Goal: Find specific fact: Find specific fact

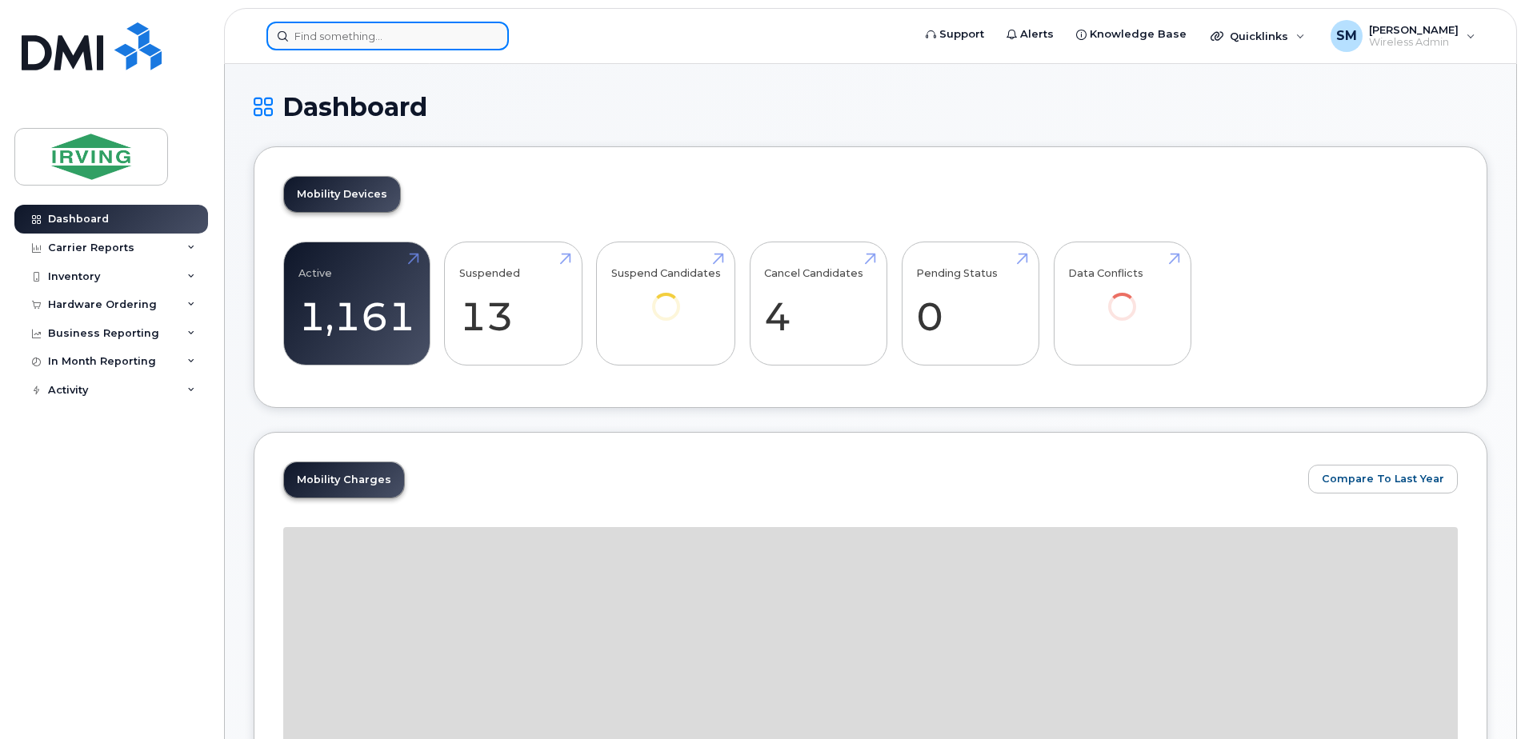
click at [349, 34] on input at bounding box center [387, 36] width 242 height 29
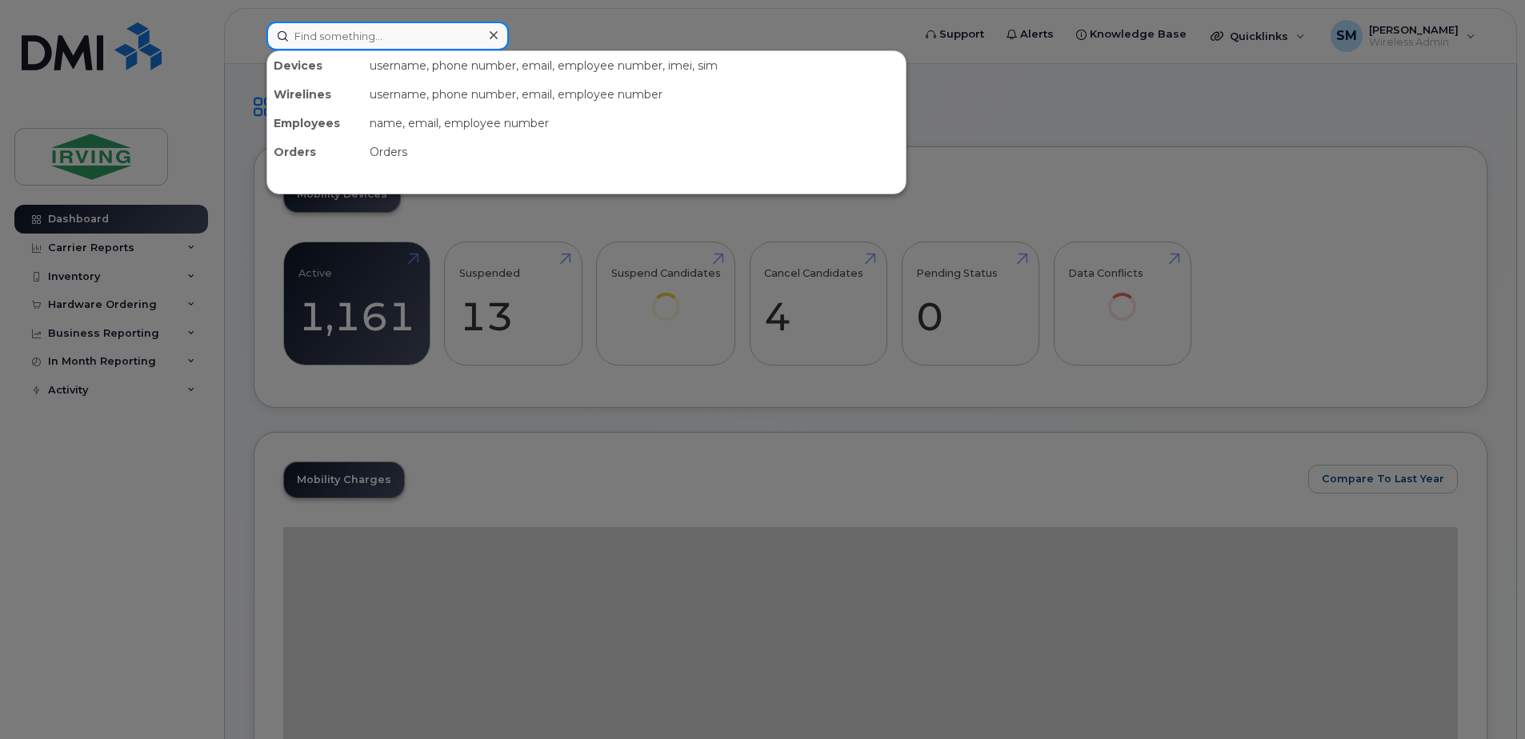
paste input "5066509081"
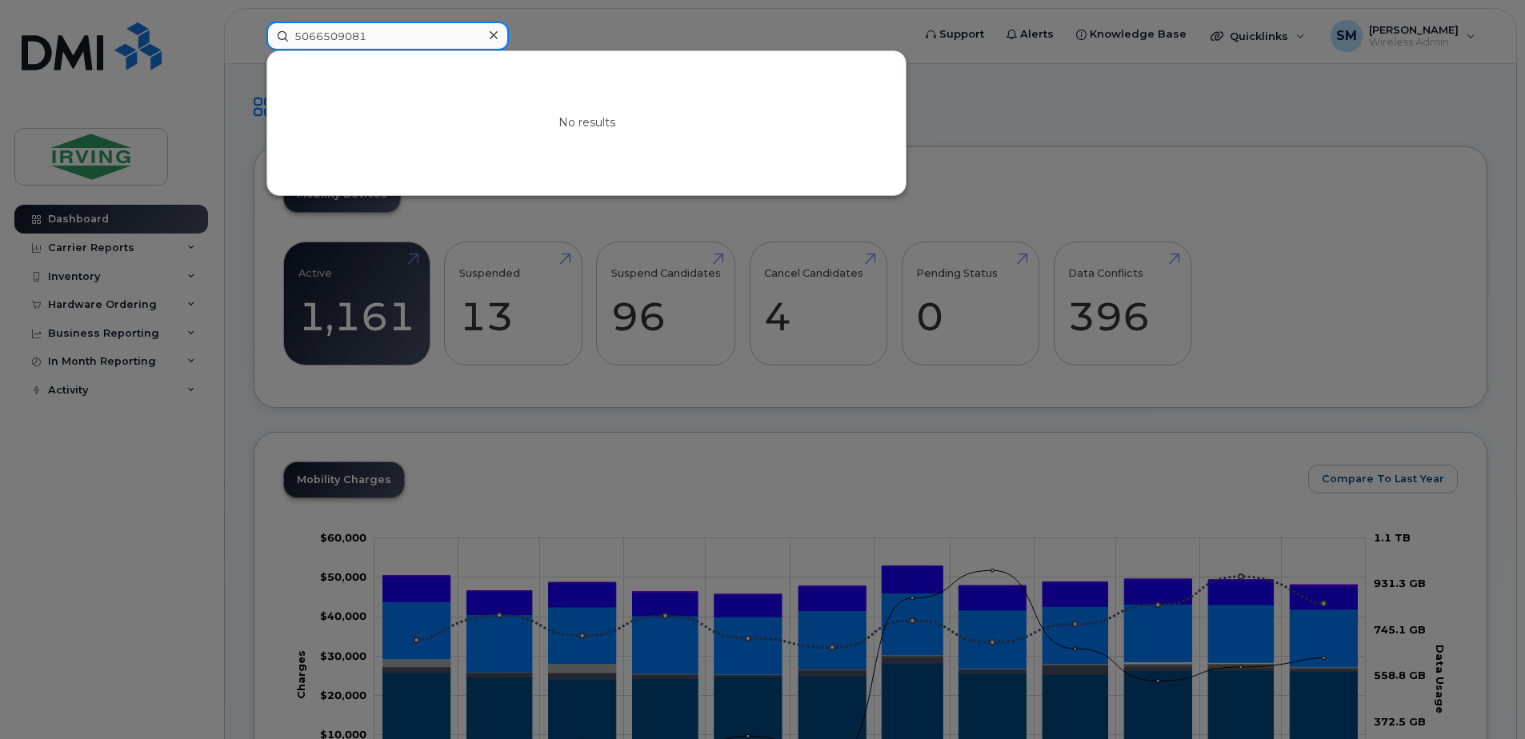
click at [390, 40] on input "5066509081" at bounding box center [387, 36] width 242 height 29
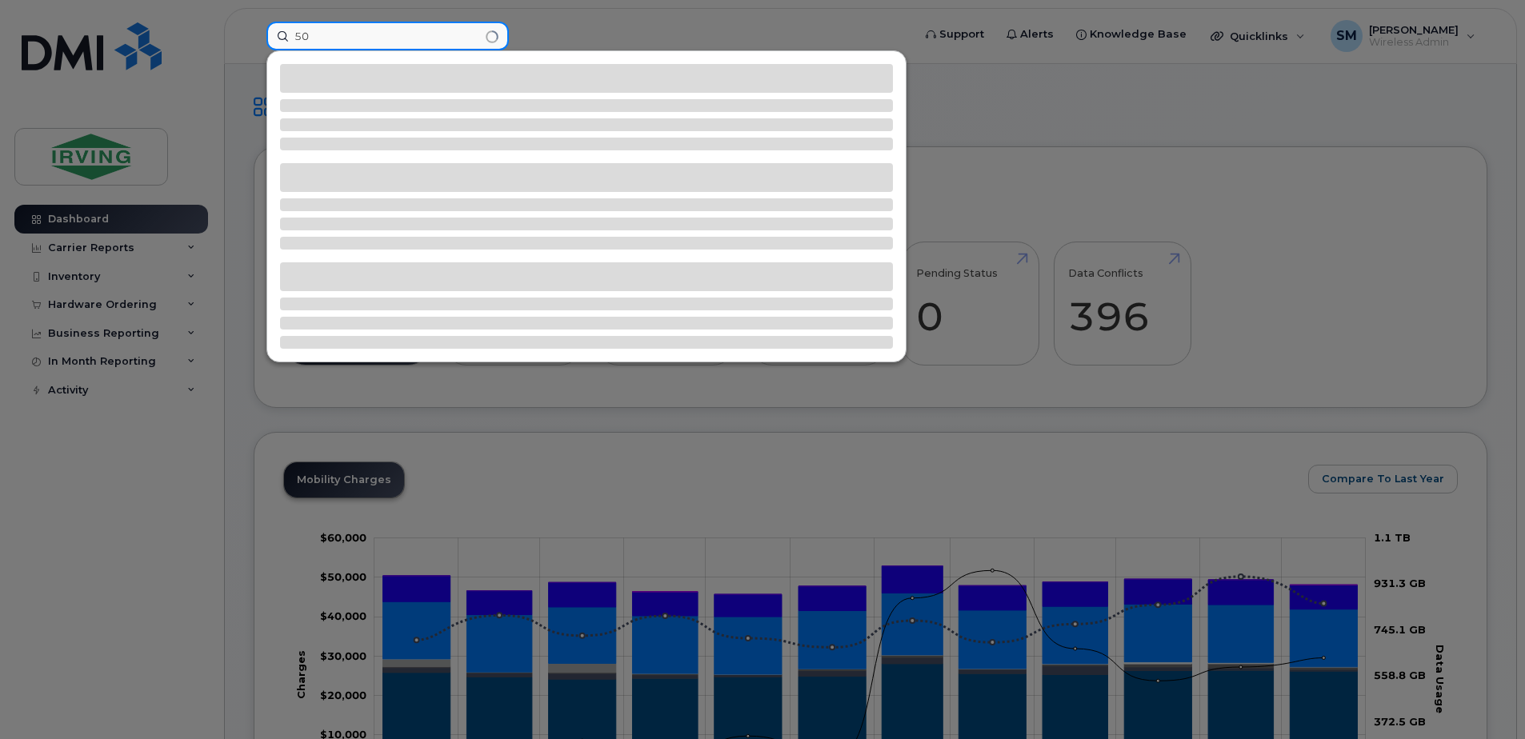
type input "5"
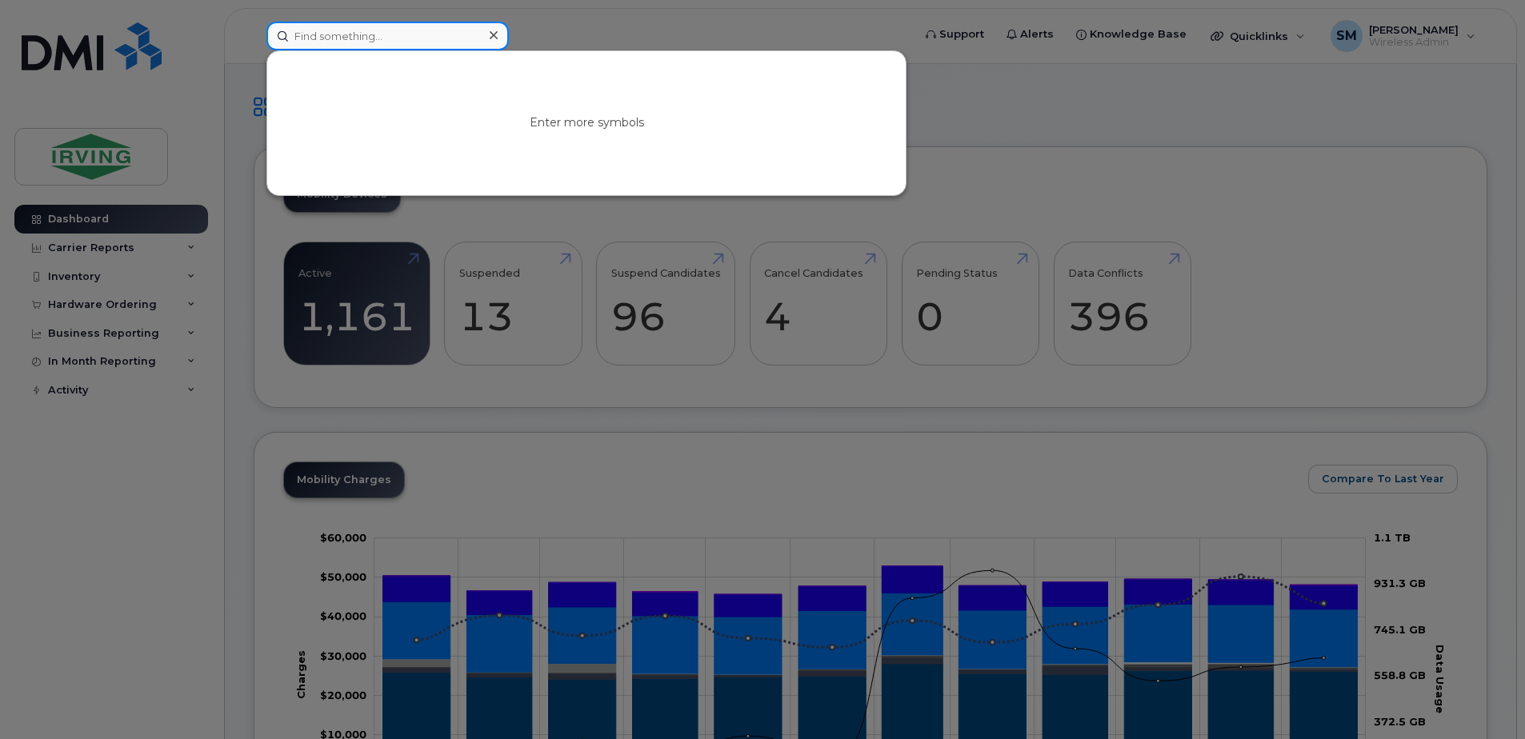
paste input "G92XAE61D8W7"
click at [310, 32] on input "G92XAE61D8W7" at bounding box center [387, 36] width 242 height 29
click at [332, 37] on input "G9 2XAE61D8W7" at bounding box center [387, 36] width 242 height 29
click at [359, 38] on input "G9 2XA E61D8W7" at bounding box center [387, 36] width 242 height 29
drag, startPoint x: 357, startPoint y: 30, endPoint x: 238, endPoint y: 6, distance: 121.6
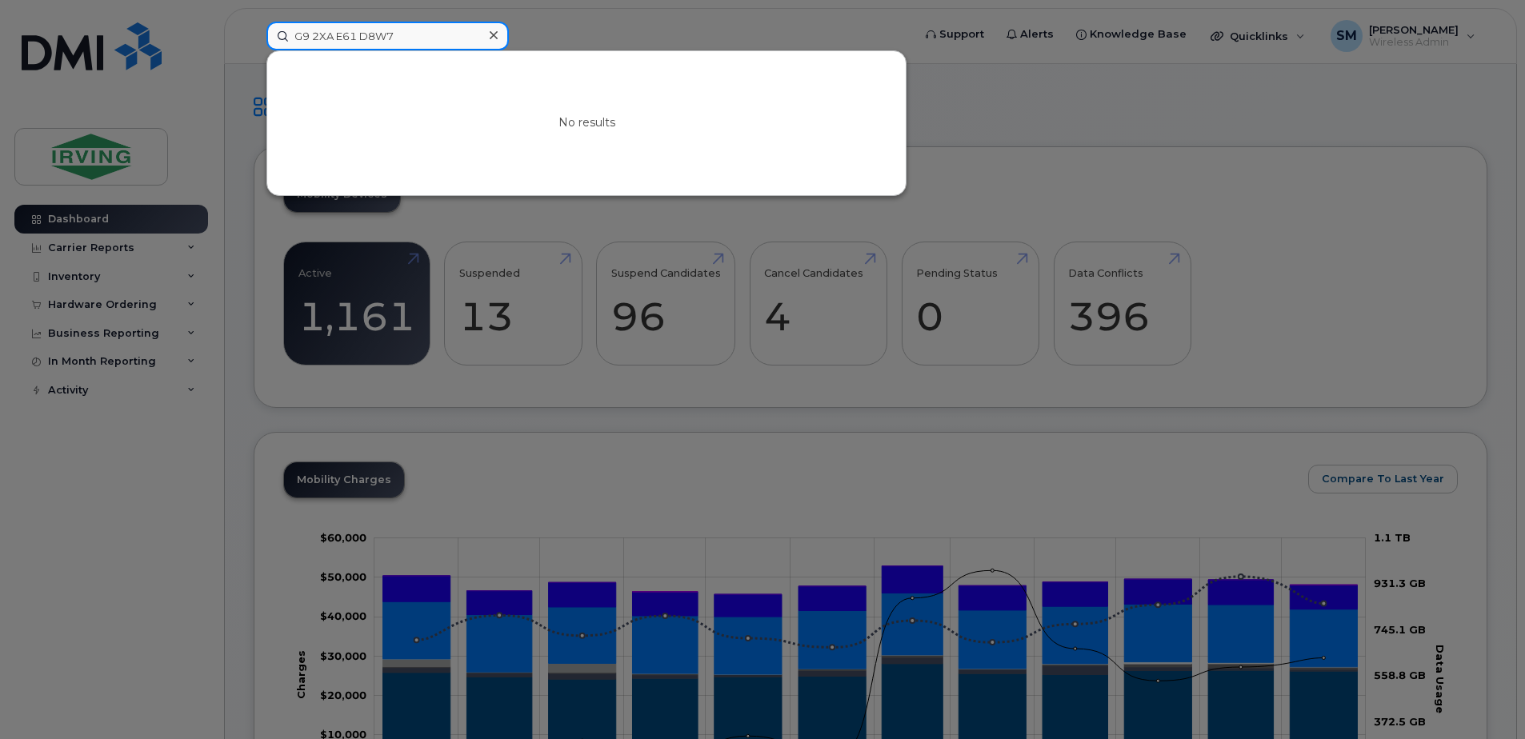
click at [254, 22] on div "G9 2XA E61 D8W7 No results" at bounding box center [584, 36] width 661 height 29
click at [298, 39] on input "D8W7" at bounding box center [387, 36] width 242 height 29
click at [352, 25] on input "D8W7" at bounding box center [387, 36] width 242 height 29
type input "D"
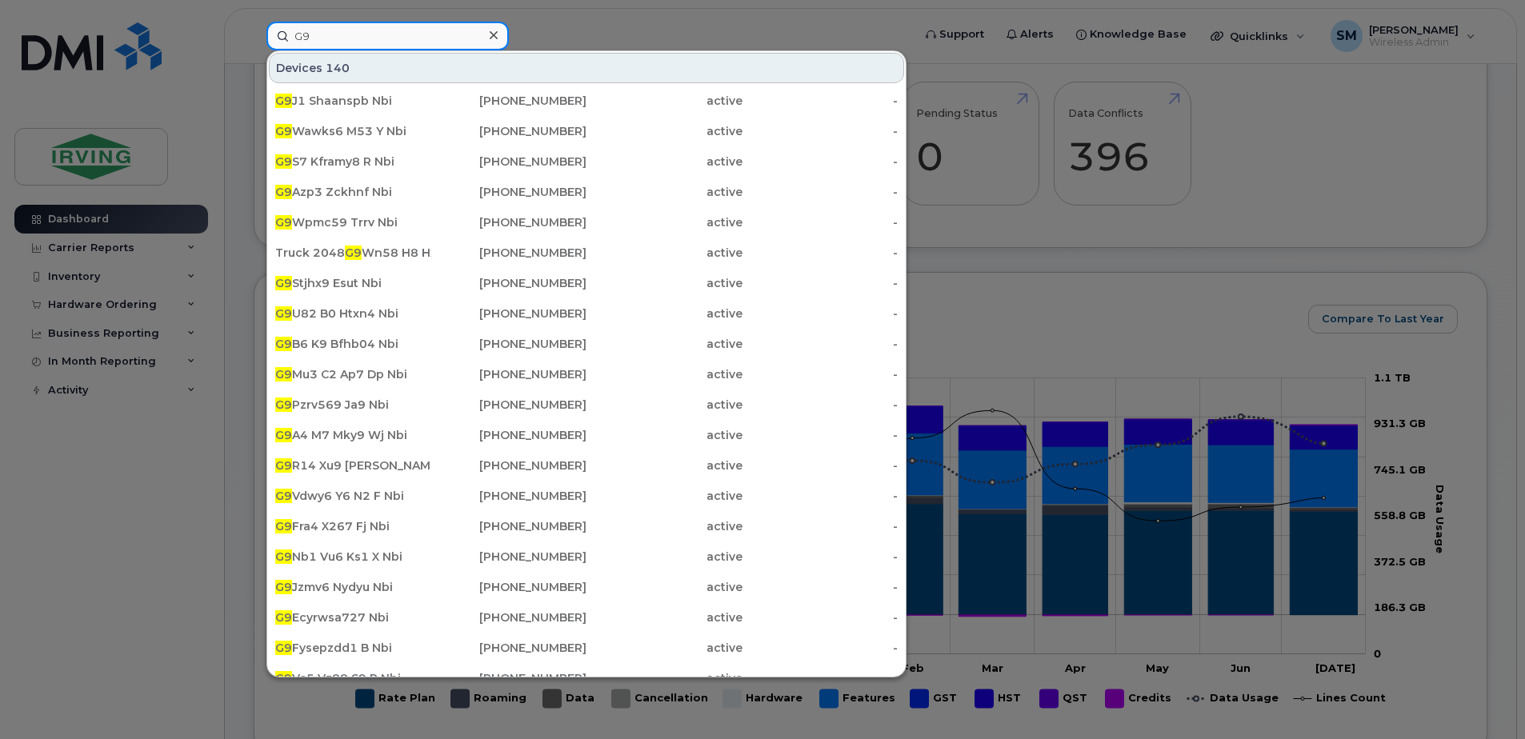
click at [349, 32] on input "G9" at bounding box center [387, 36] width 242 height 29
click at [350, 32] on input "G9" at bounding box center [387, 36] width 242 height 29
type input "G"
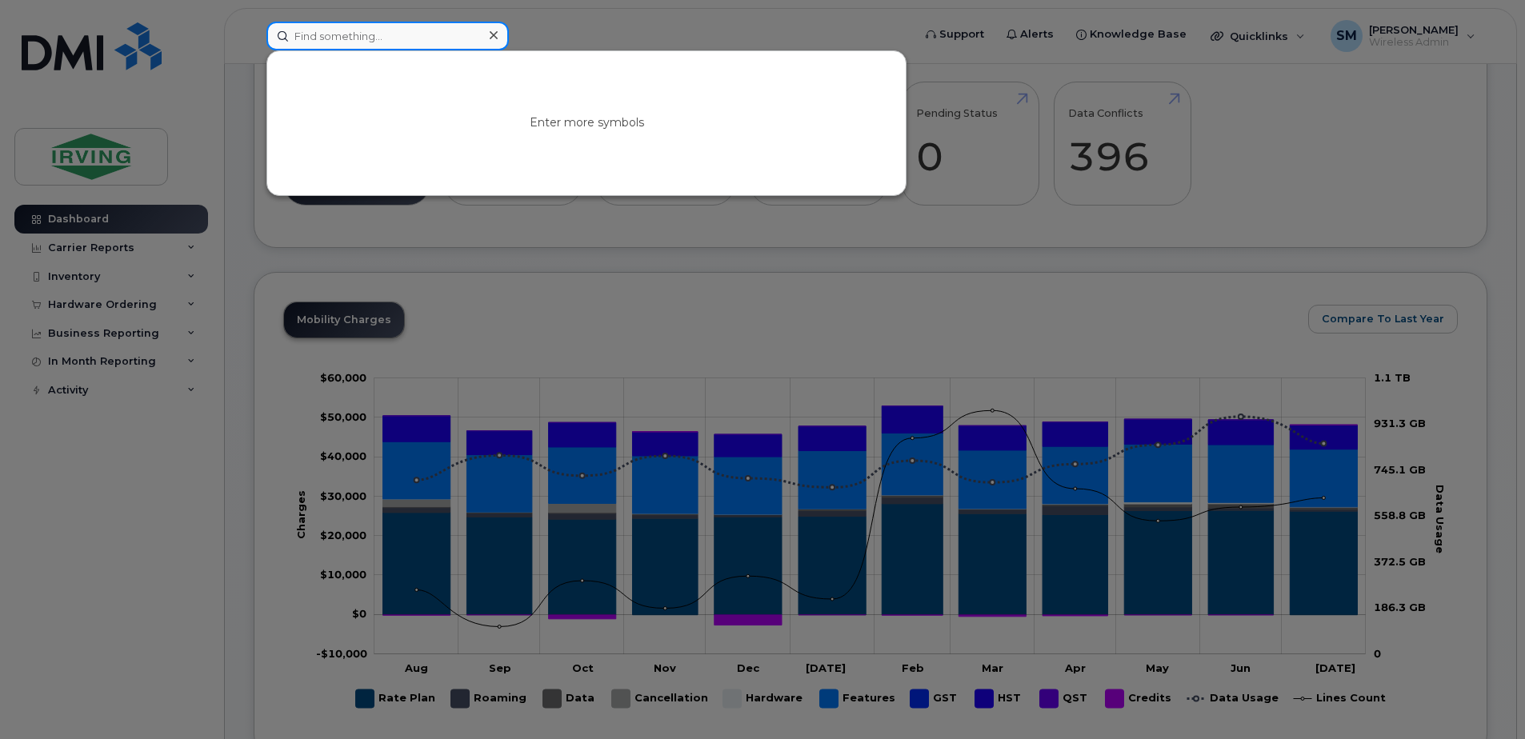
paste input "G92XAE61D8W7"
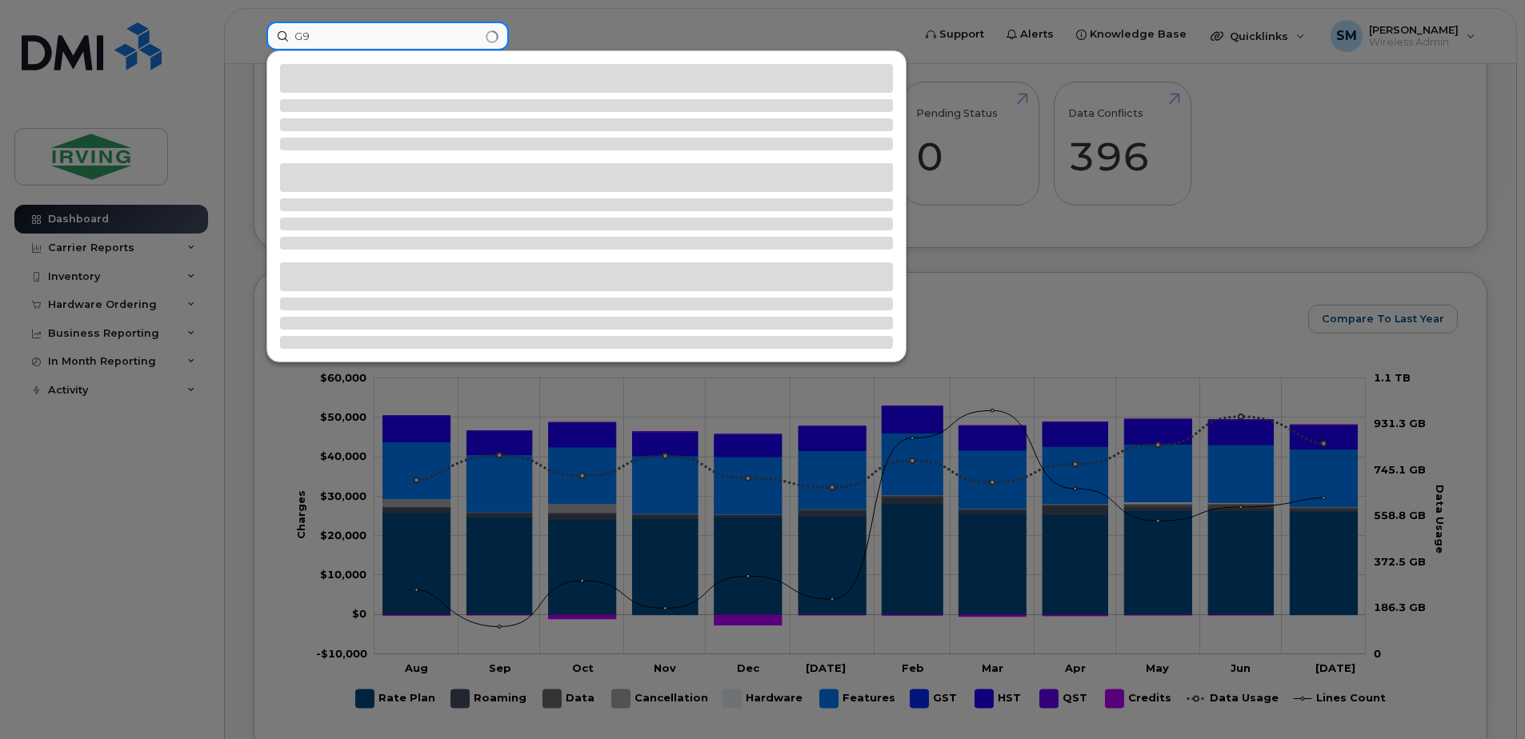
type input "G"
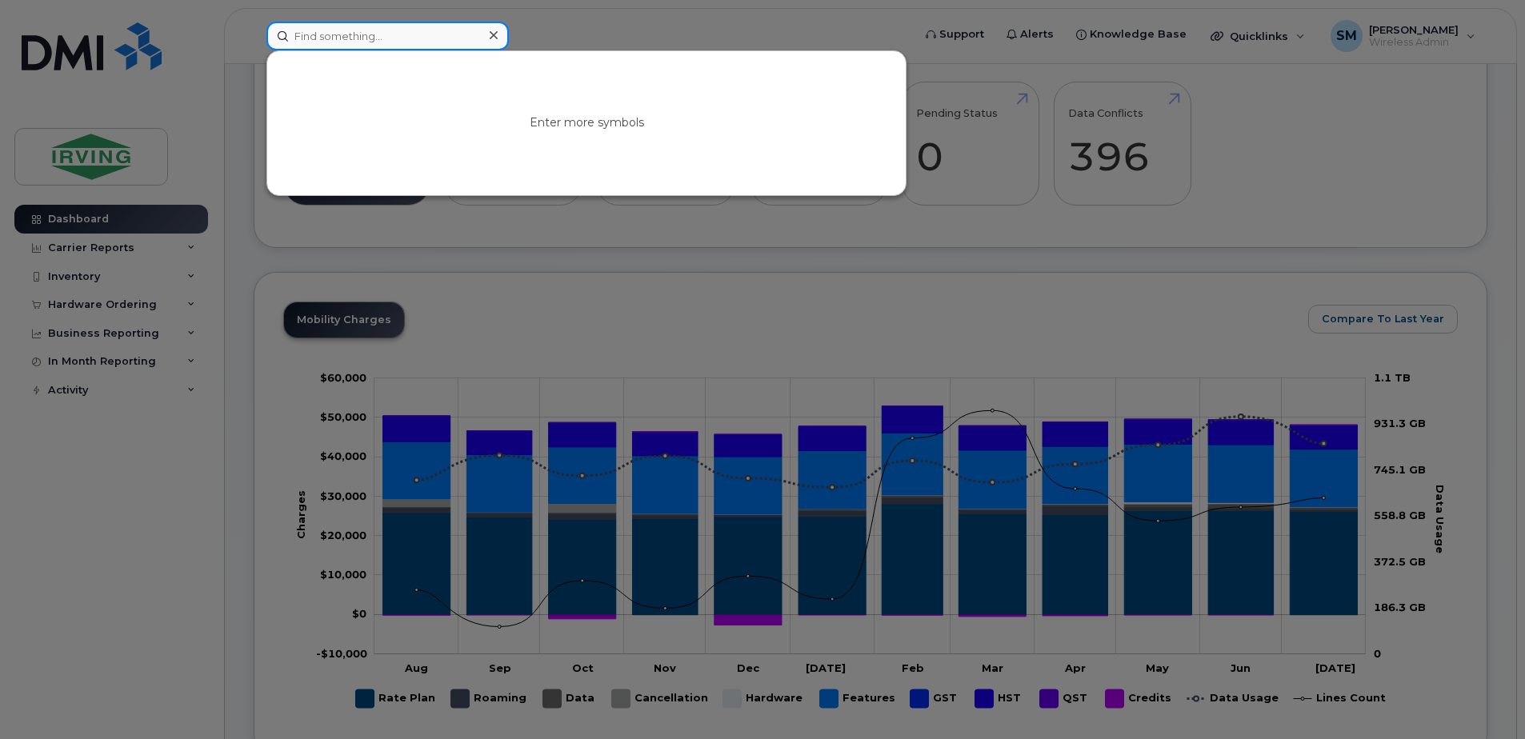
click at [376, 35] on input at bounding box center [387, 36] width 242 height 29
paste input "5066509081"
click at [316, 36] on input "5066509081" at bounding box center [387, 36] width 242 height 29
click at [348, 34] on input "[PHONE_NUMBER]" at bounding box center [387, 36] width 242 height 29
type input "506 6509 081"
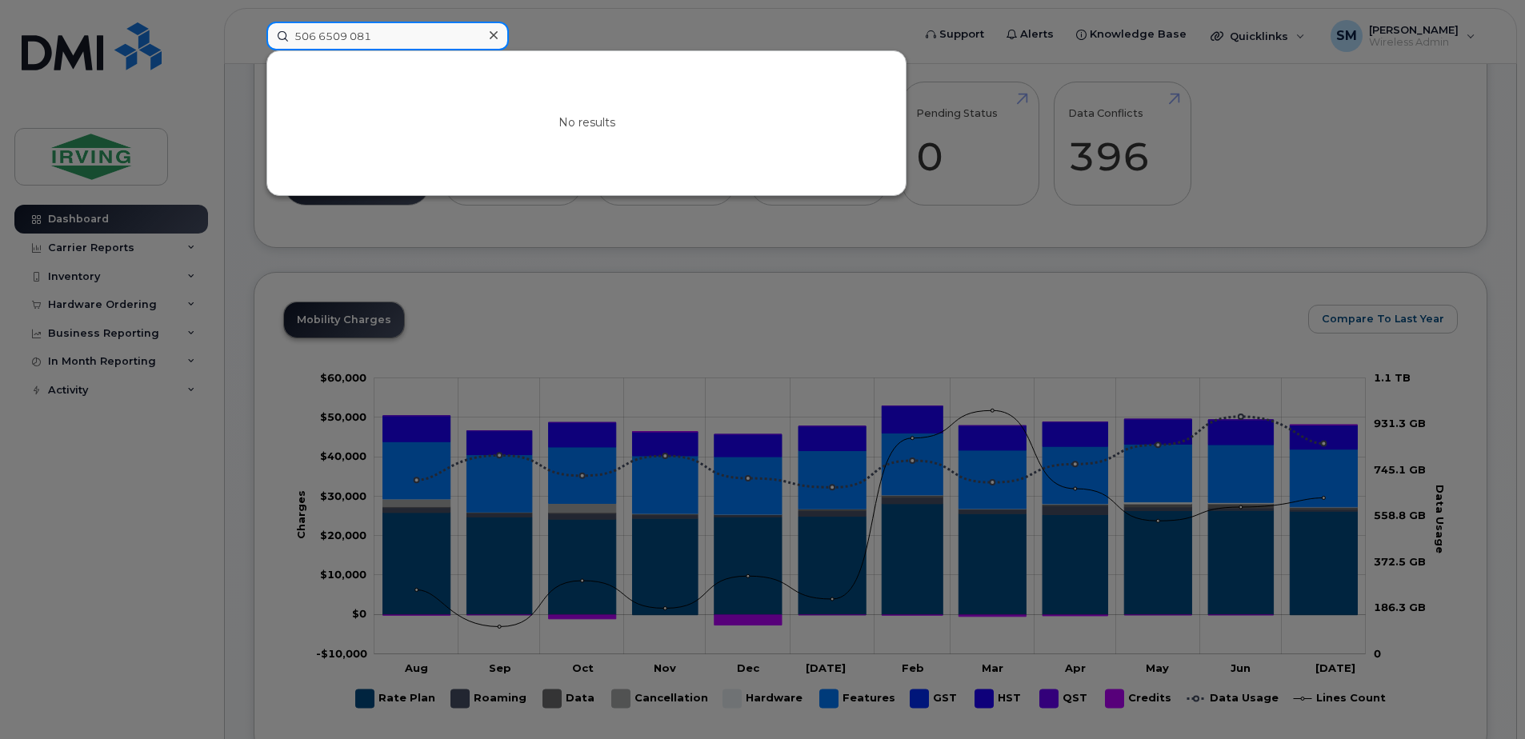
drag, startPoint x: 382, startPoint y: 39, endPoint x: 297, endPoint y: 29, distance: 85.4
click at [297, 29] on input "506 6509 081" at bounding box center [387, 36] width 242 height 29
click at [340, 34] on input at bounding box center [387, 36] width 242 height 29
paste input "5066509081"
drag, startPoint x: 383, startPoint y: 31, endPoint x: 358, endPoint y: 30, distance: 24.8
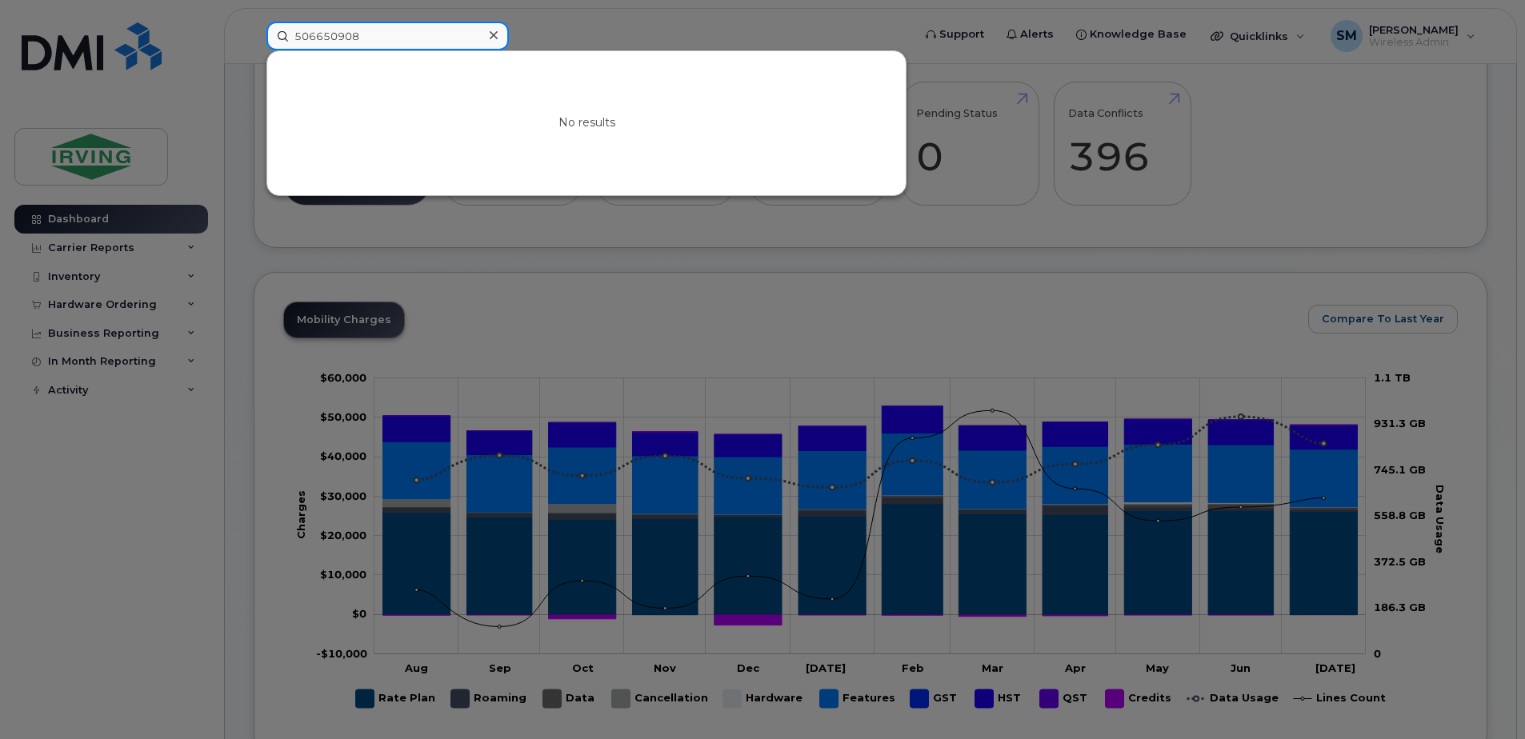
click at [358, 30] on input "506650908" at bounding box center [387, 36] width 242 height 29
type input "506650908"
click at [492, 32] on icon at bounding box center [494, 35] width 8 height 13
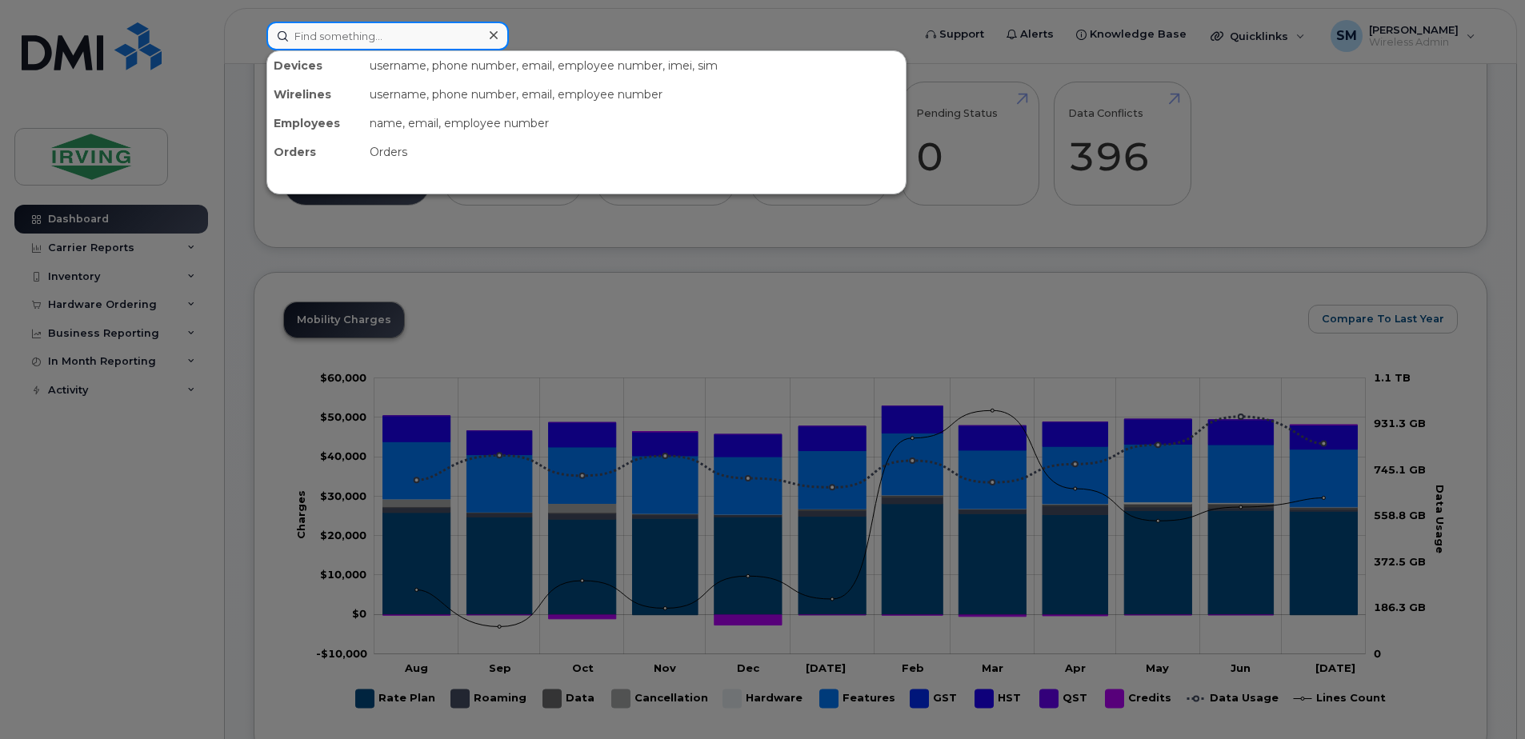
click at [346, 39] on input at bounding box center [387, 36] width 242 height 29
paste input "G92XAE61D8W7"
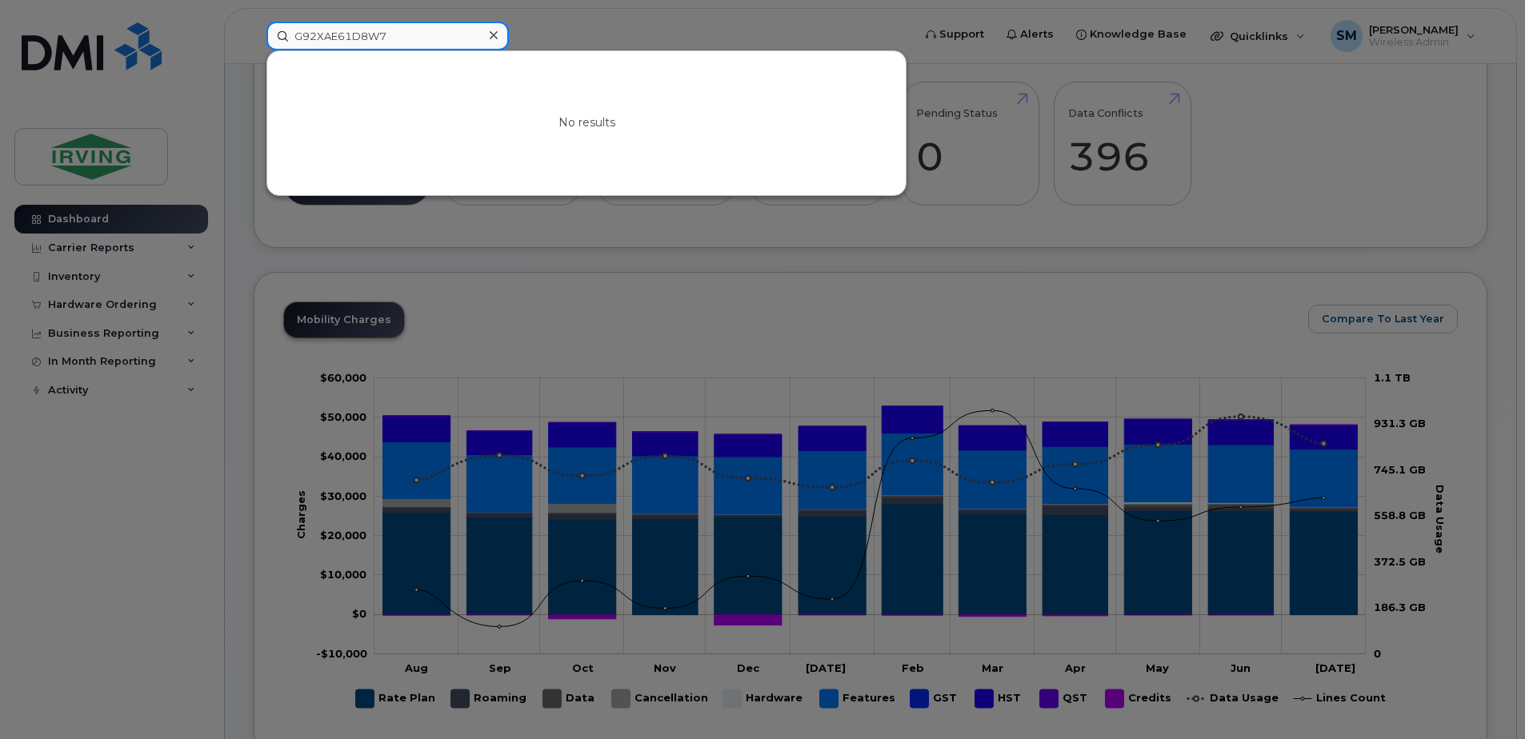
click at [316, 34] on input "G92XAE61D8W7" at bounding box center [387, 36] width 242 height 29
click at [342, 37] on input "G92 XAE61D8W7" at bounding box center [387, 36] width 242 height 29
drag, startPoint x: 411, startPoint y: 34, endPoint x: 319, endPoint y: 45, distance: 92.6
click at [319, 45] on input "G92 XAE 61D8W7" at bounding box center [387, 36] width 242 height 29
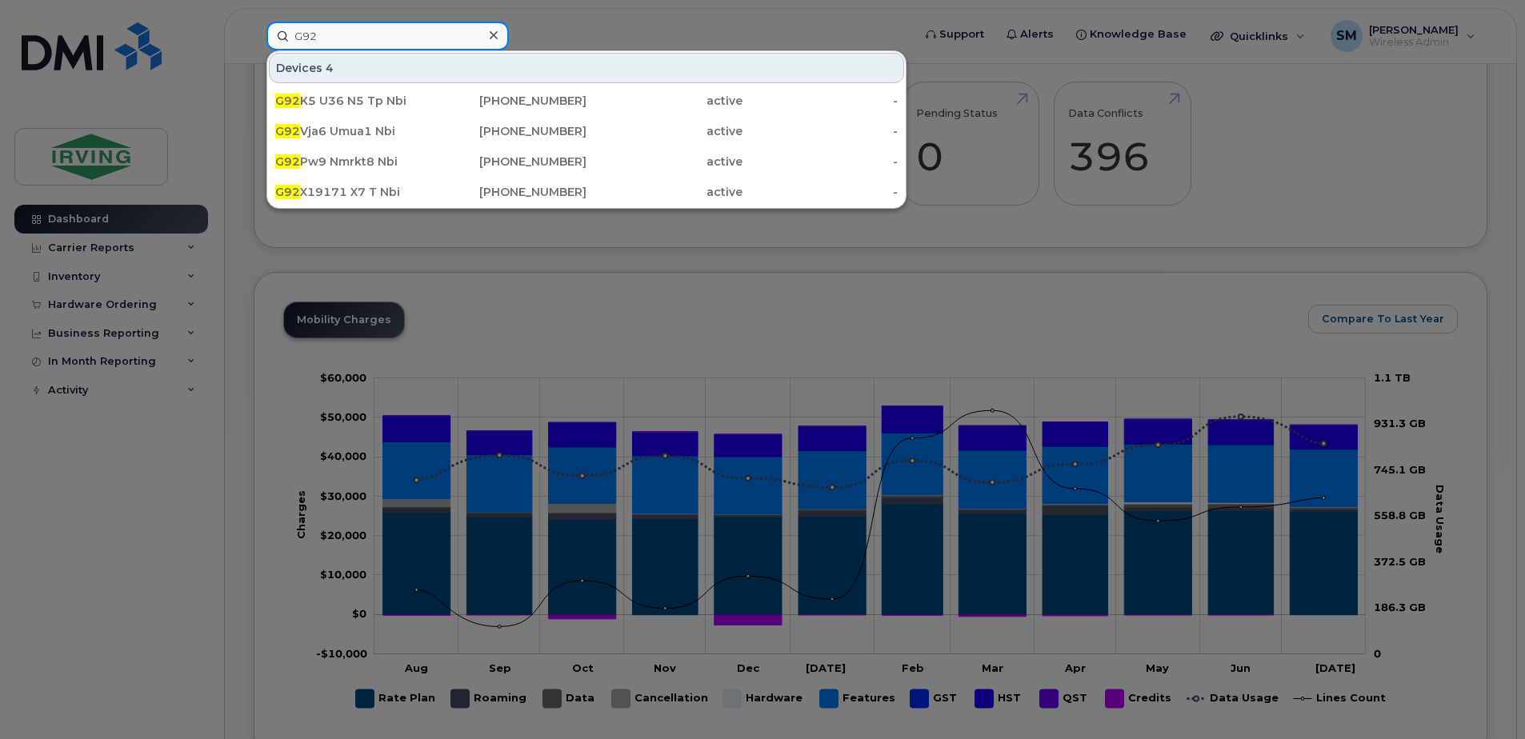
click at [307, 33] on input "G92" at bounding box center [387, 36] width 242 height 29
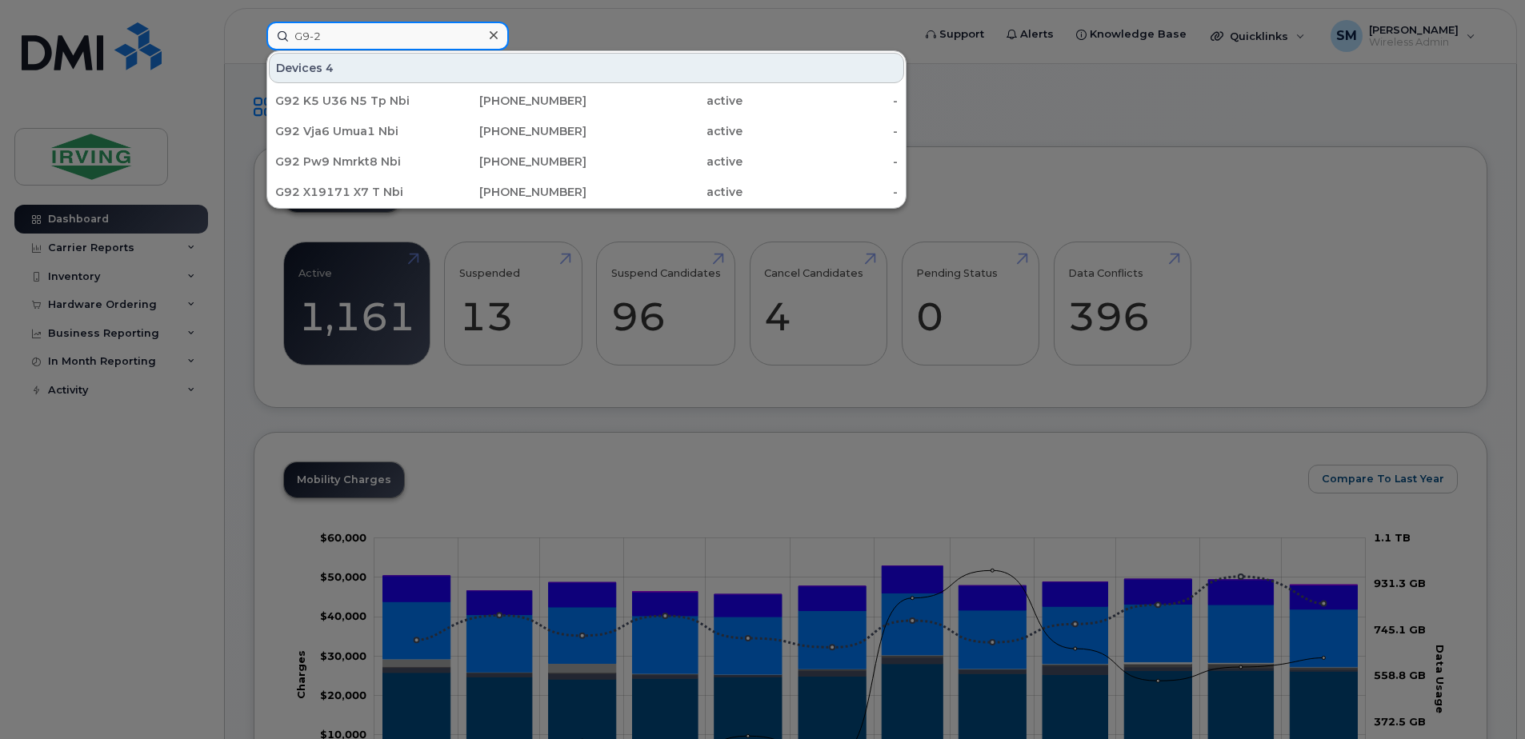
type input "G9-2"
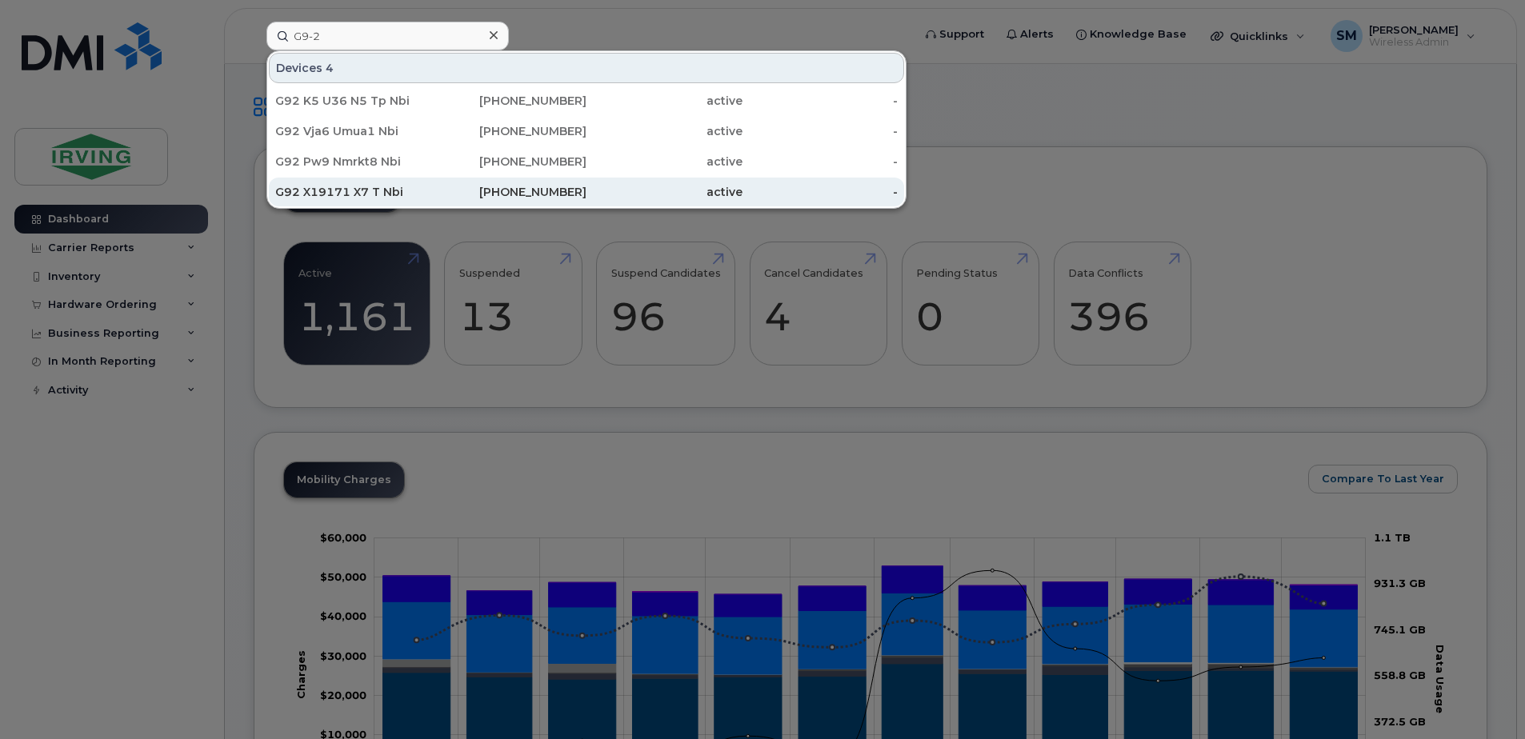
click at [568, 193] on div "[PHONE_NUMBER]" at bounding box center [509, 192] width 156 height 16
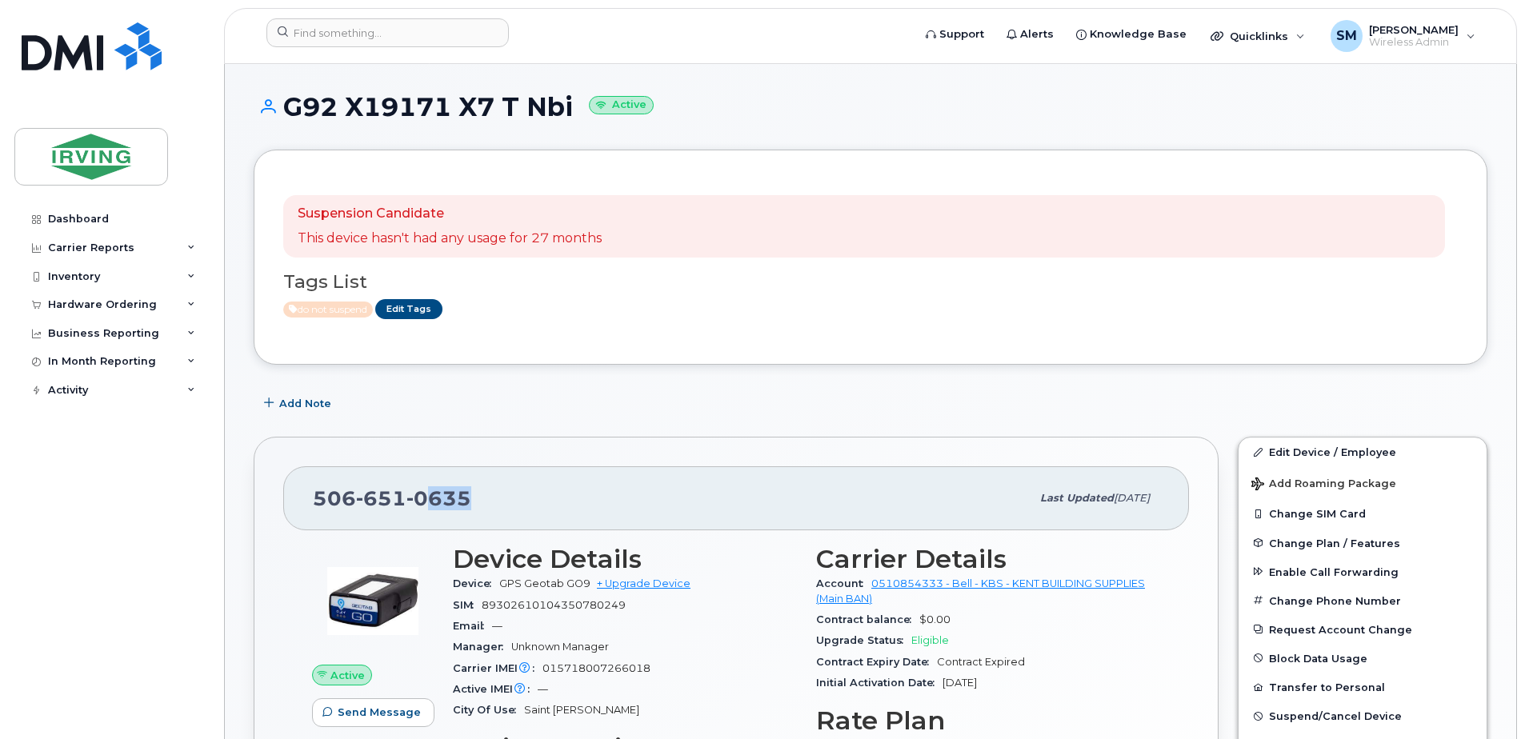
drag, startPoint x: 481, startPoint y: 454, endPoint x: 427, endPoint y: 453, distance: 53.6
click at [427, 453] on div "[PHONE_NUMBER] Last updated [DATE] Active Send Message 0.00 Bytes  used 10.00 M…" at bounding box center [736, 705] width 965 height 536
drag, startPoint x: 427, startPoint y: 453, endPoint x: 544, endPoint y: 432, distance: 118.6
click at [544, 432] on div "506 651 0635 Last updated Mar 28, 2024 Active Send Message 0.00 Bytes  used 10.…" at bounding box center [736, 704] width 984 height 555
drag, startPoint x: 476, startPoint y: 498, endPoint x: 315, endPoint y: 511, distance: 161.3
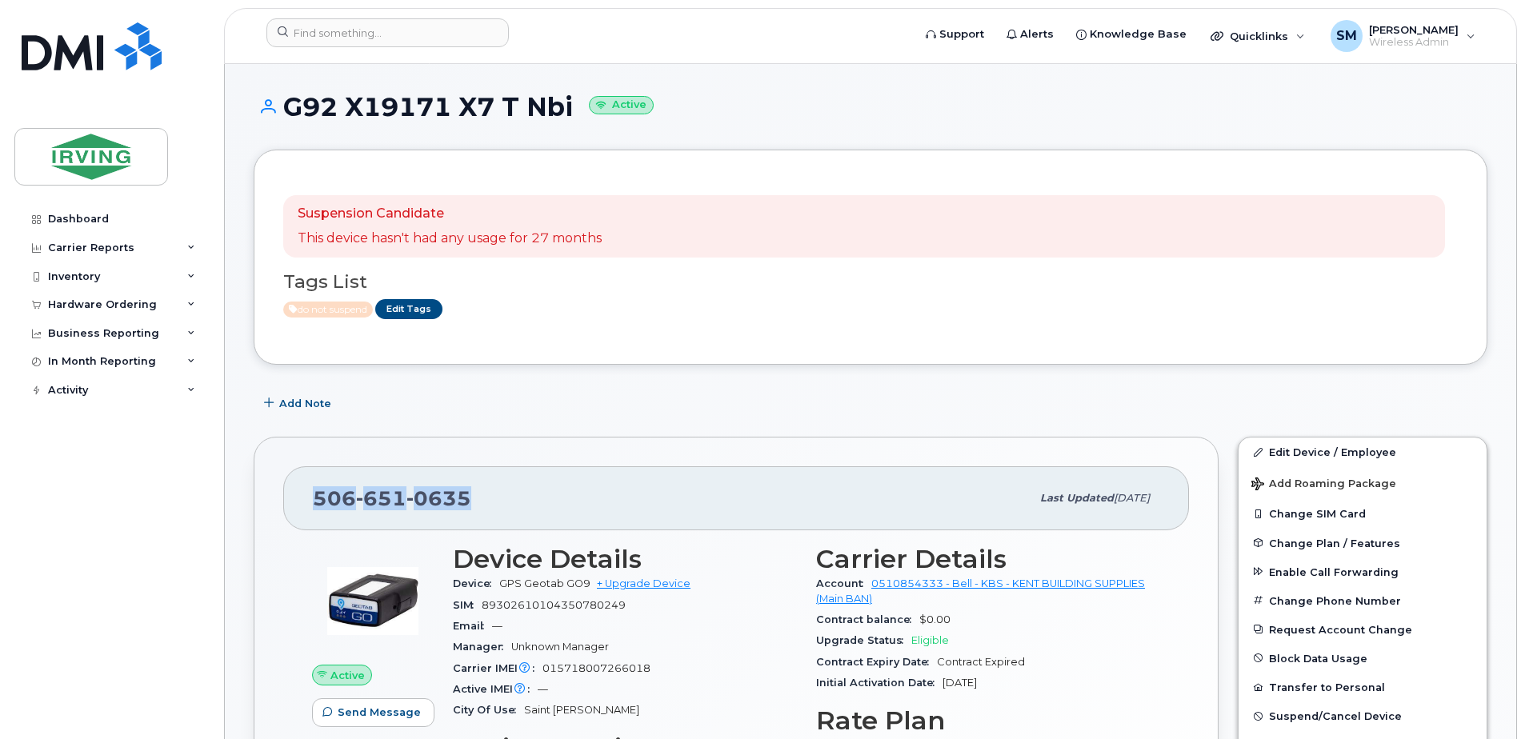
click at [315, 511] on div "506 651 0635" at bounding box center [672, 499] width 718 height 34
copy span "506 651 0635"
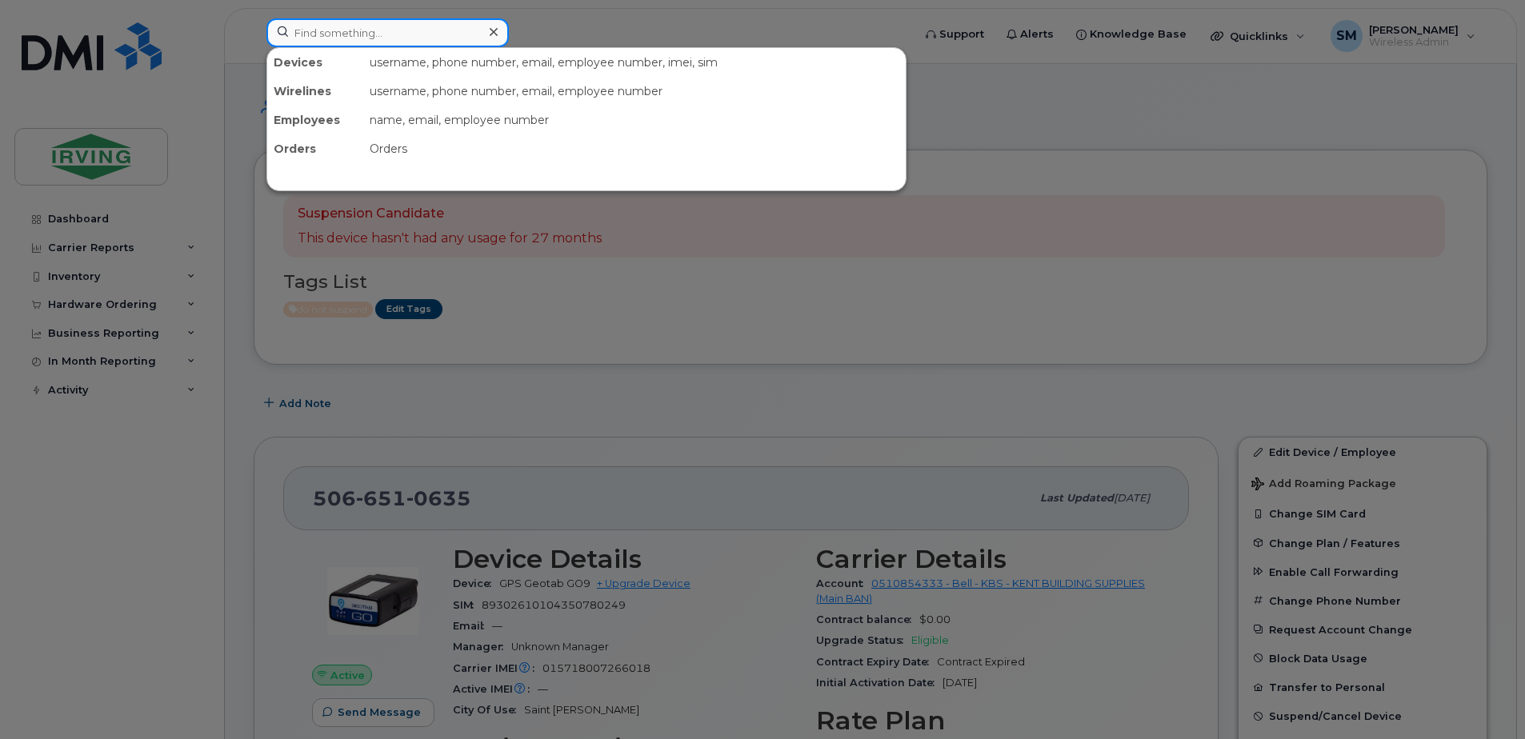
click at [330, 42] on input at bounding box center [387, 32] width 242 height 29
paste input "5066510635"
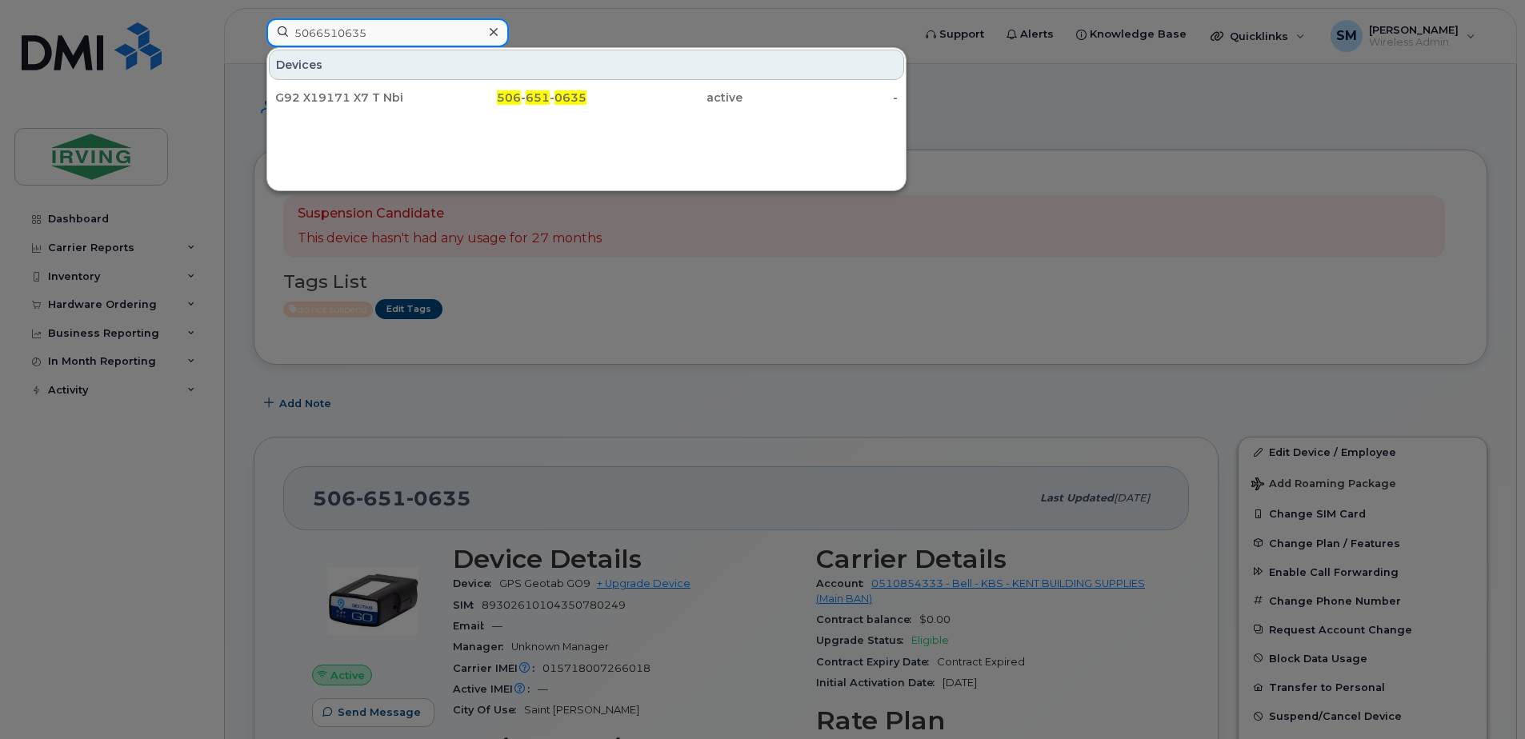
type input "5066510635"
click at [493, 30] on icon at bounding box center [494, 32] width 8 height 13
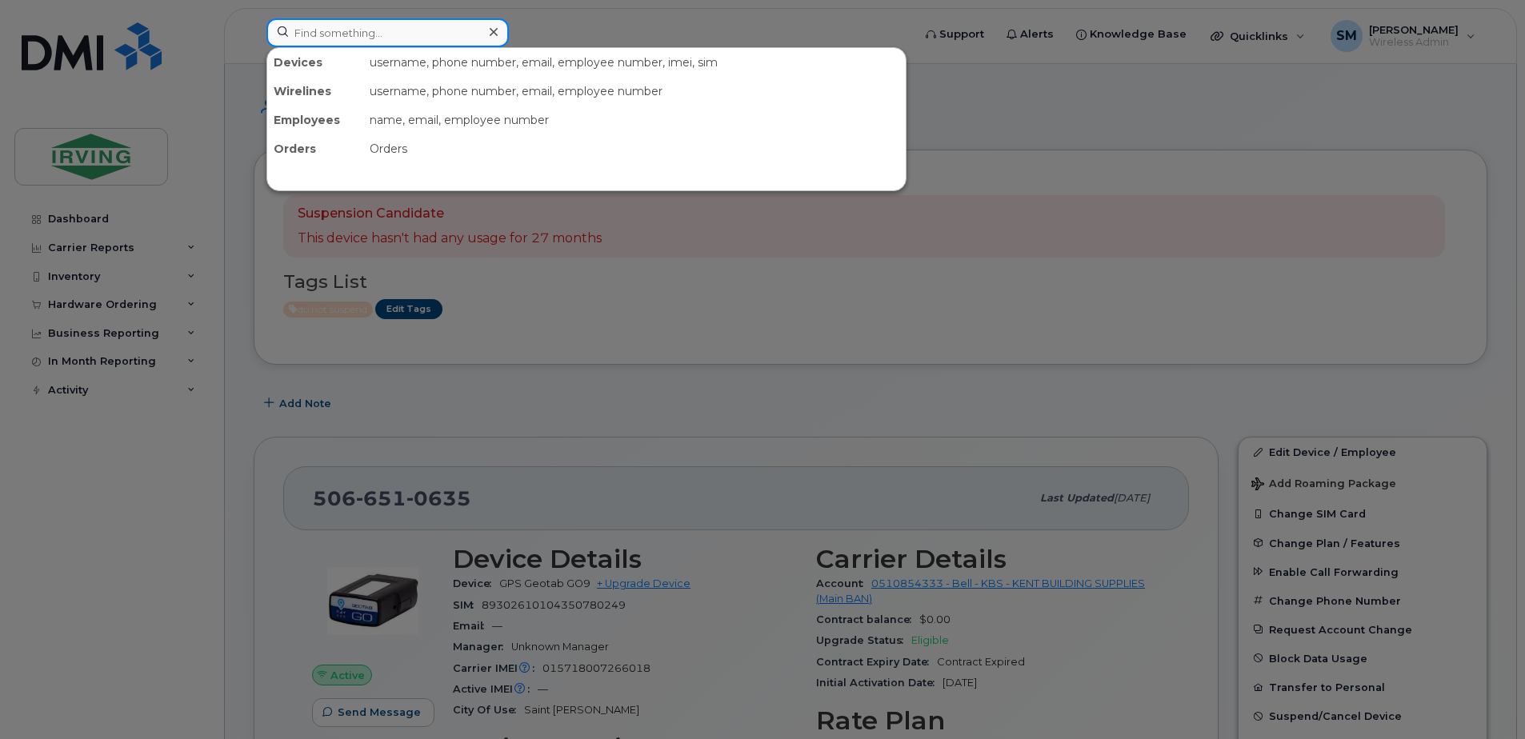
click at [427, 37] on input at bounding box center [387, 32] width 242 height 29
paste input "5066509081"
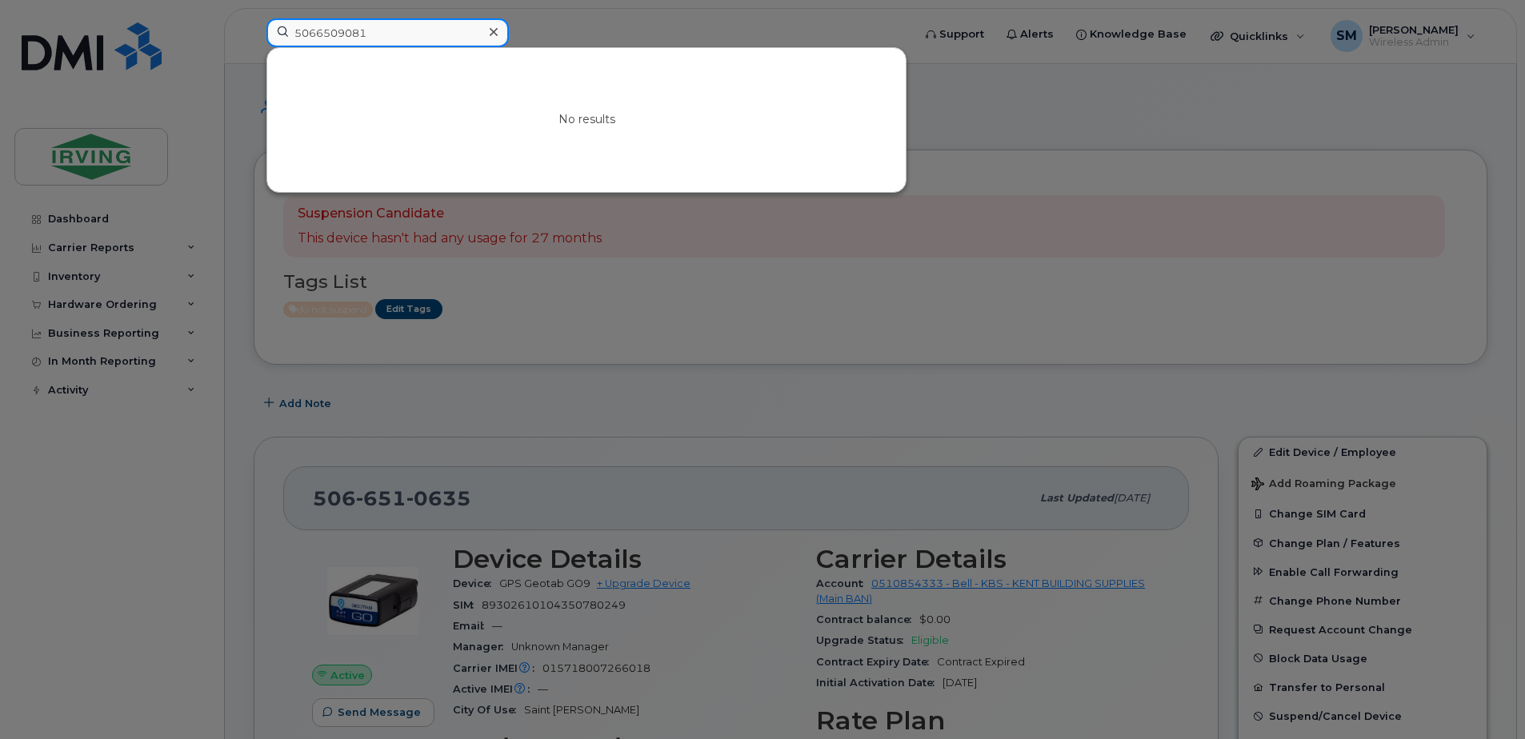
click at [318, 37] on input "5066509081" at bounding box center [387, 32] width 242 height 29
click at [351, 28] on input "506-6509081" at bounding box center [387, 32] width 242 height 29
click at [397, 38] on input "506-6509-081" at bounding box center [387, 32] width 242 height 29
click at [354, 32] on input "506-6509-081" at bounding box center [387, 32] width 242 height 29
click at [340, 34] on input "506-6509081" at bounding box center [387, 32] width 242 height 29
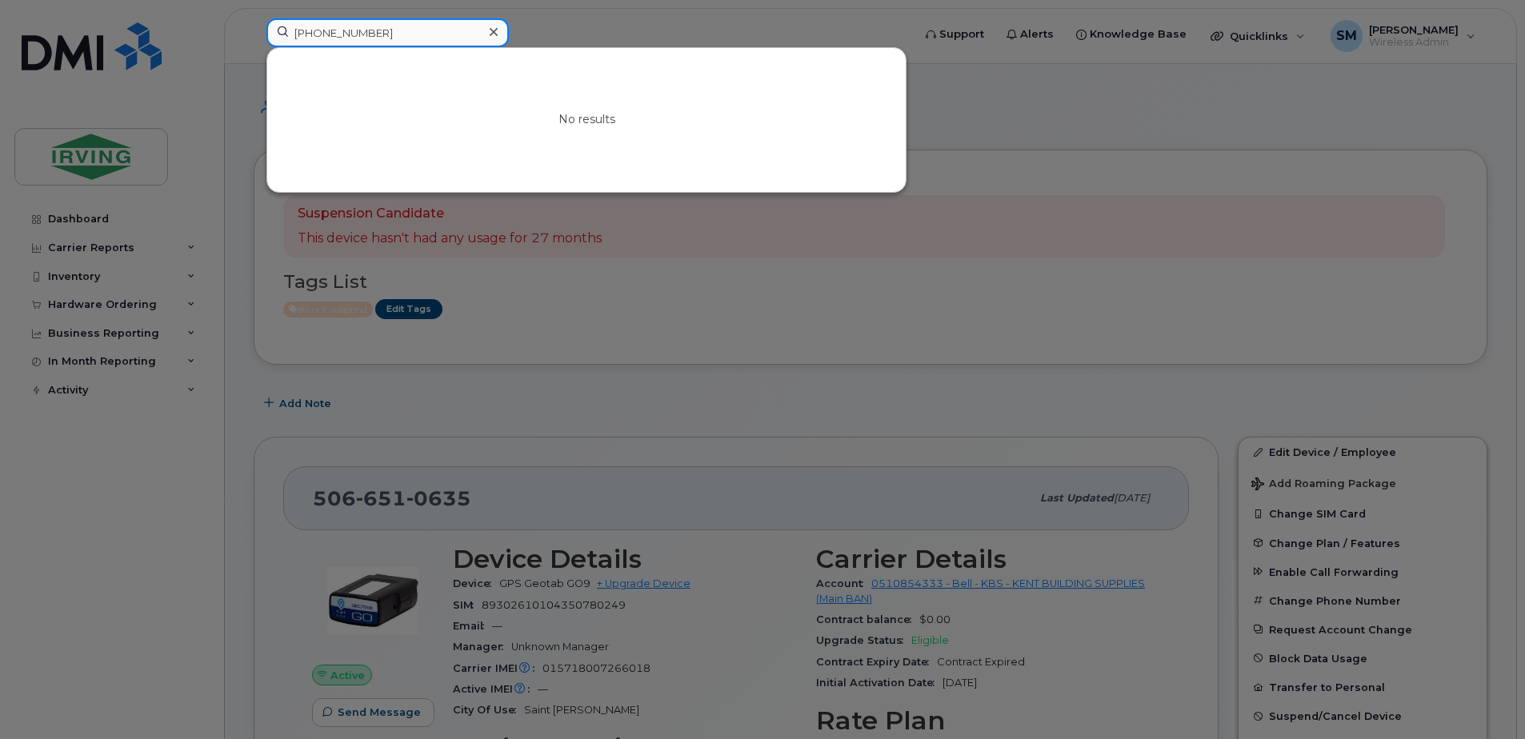
type input "506-650-9081"
click at [486, 35] on div at bounding box center [493, 32] width 23 height 23
